Goal: Task Accomplishment & Management: Manage account settings

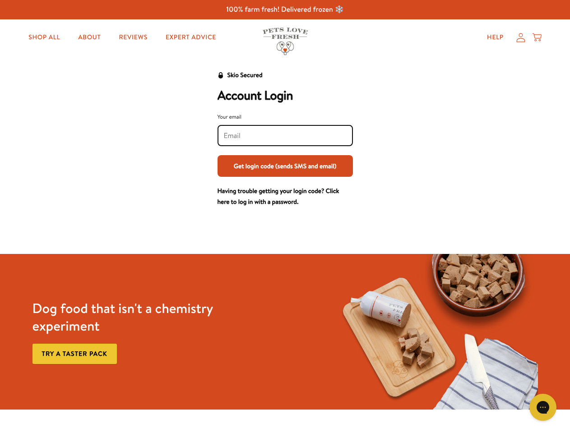
click at [285, 155] on div "Your email Get login code (sends SMS and email)" at bounding box center [284, 144] width 135 height 64
click at [285, 166] on button "Get login code (sends SMS and email)" at bounding box center [284, 166] width 135 height 22
click at [543, 407] on icon "Gorgias live chat" at bounding box center [542, 407] width 9 height 9
